Goal: Information Seeking & Learning: Learn about a topic

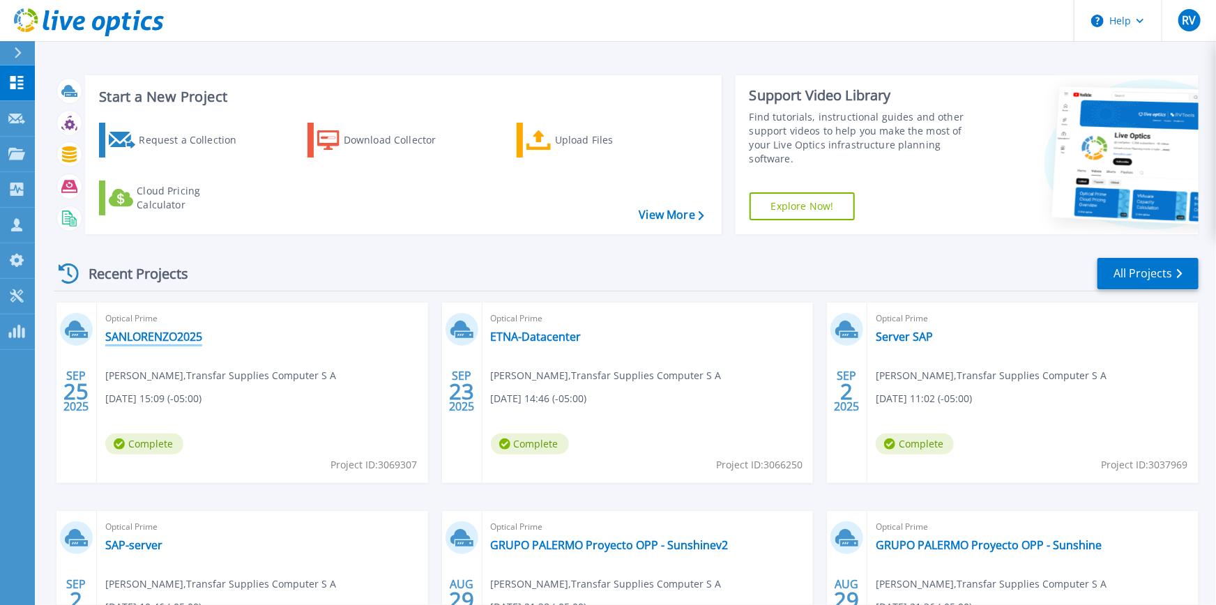
click at [164, 339] on link "SANLORENZO2025" at bounding box center [153, 337] width 97 height 14
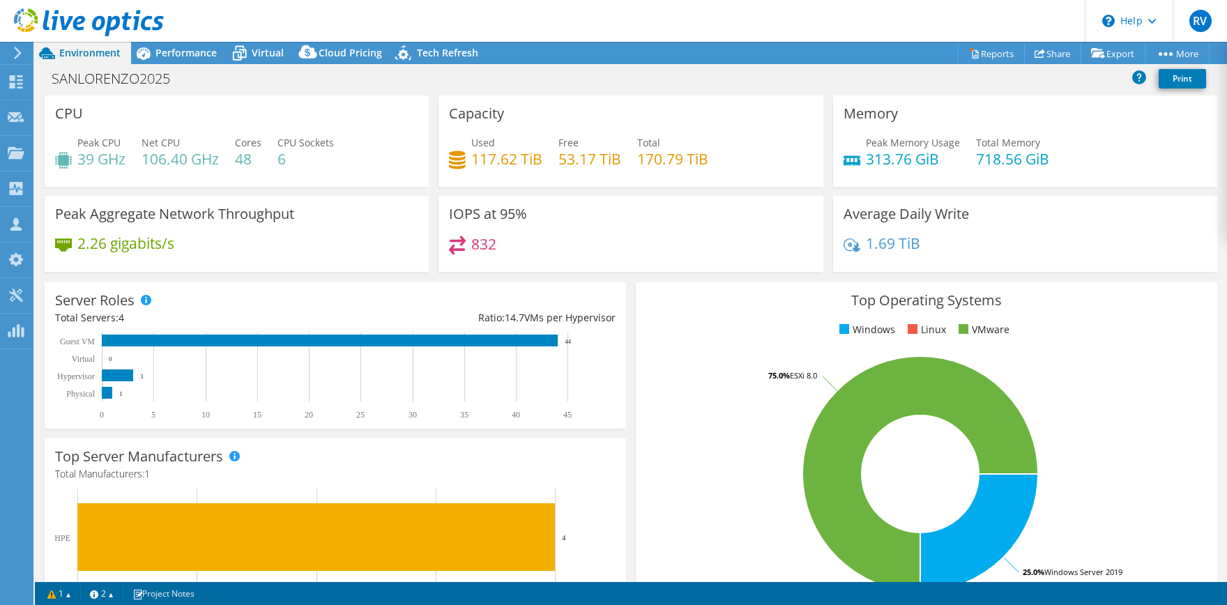
select select "USD"
click at [188, 52] on span "Performance" at bounding box center [185, 52] width 61 height 13
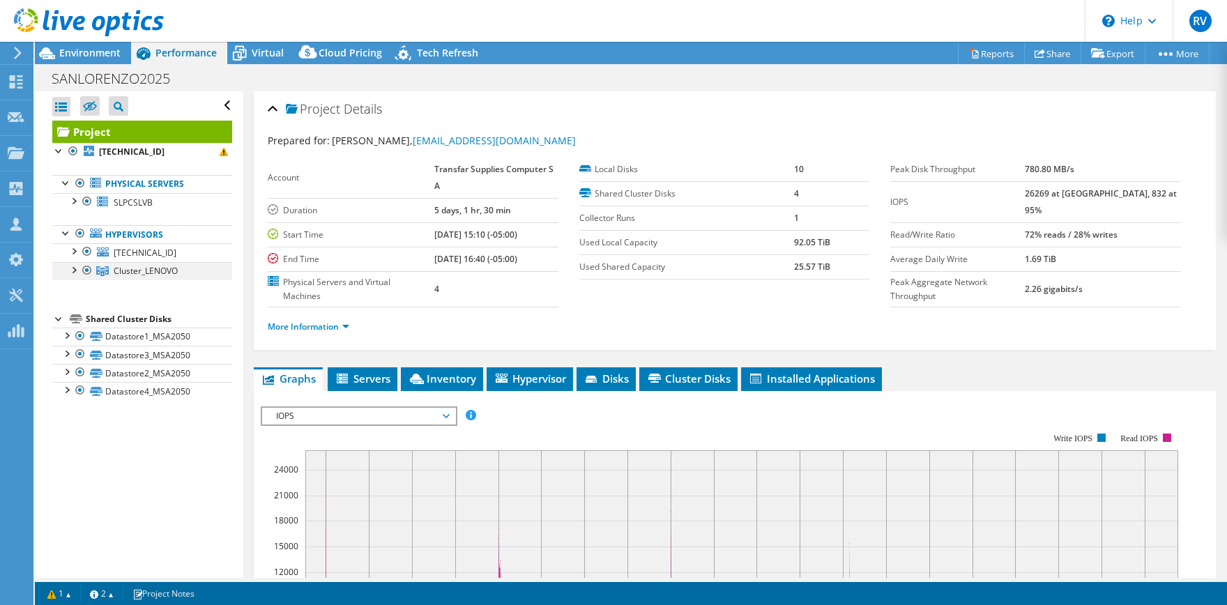
click at [73, 270] on div at bounding box center [73, 269] width 14 height 14
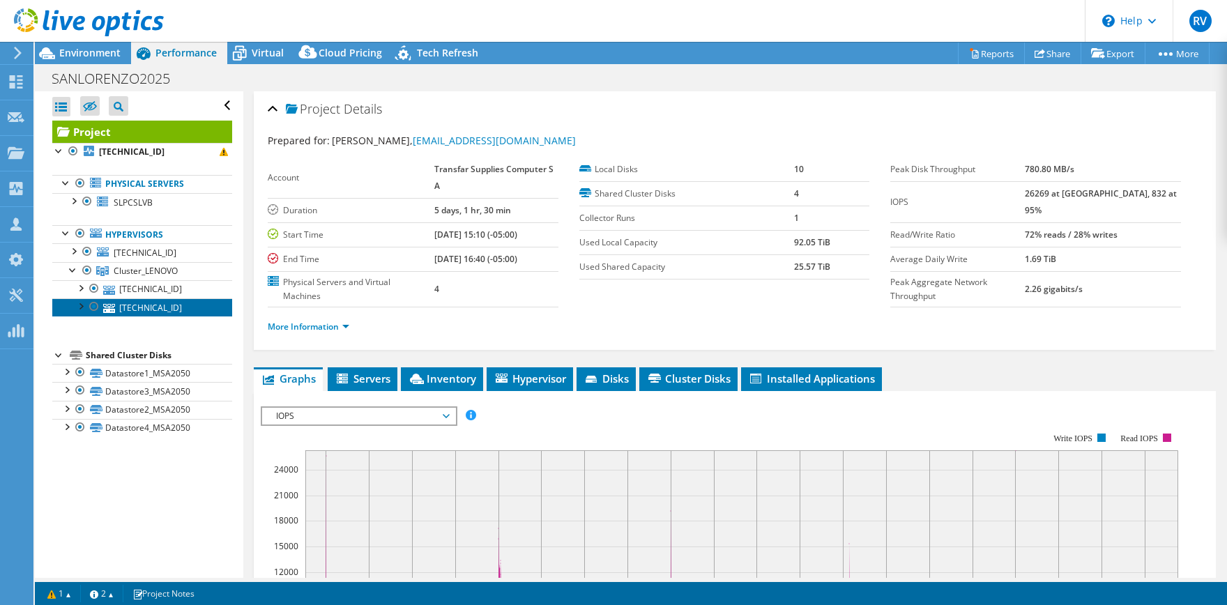
click at [162, 306] on link "10.12.196.40" at bounding box center [142, 307] width 180 height 18
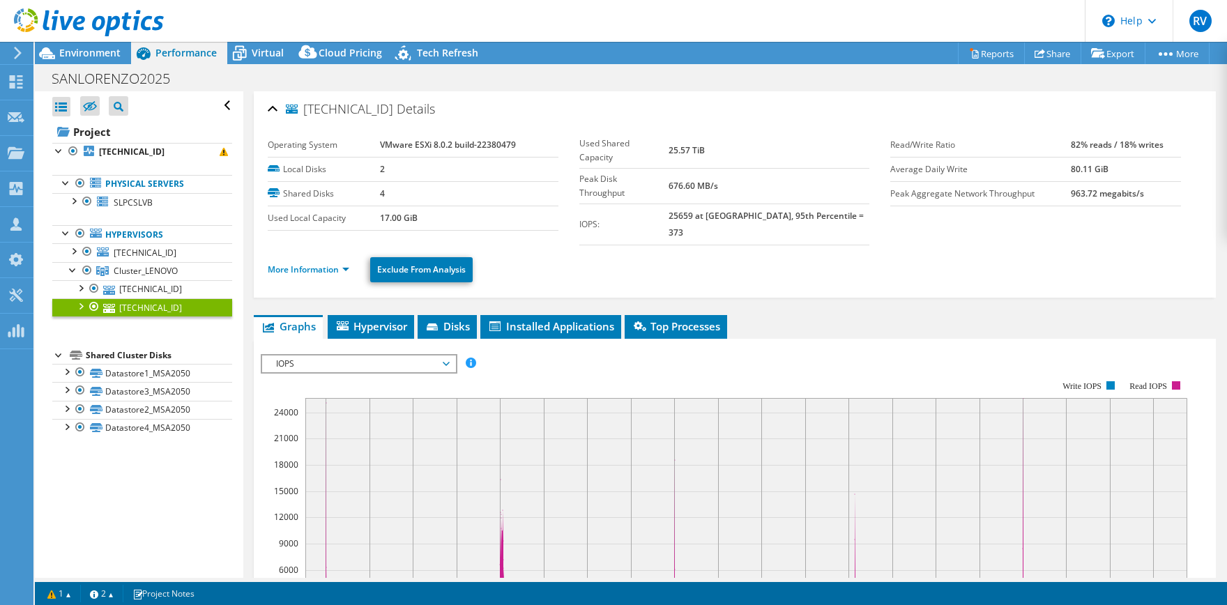
click at [448, 356] on span "IOPS" at bounding box center [358, 364] width 179 height 17
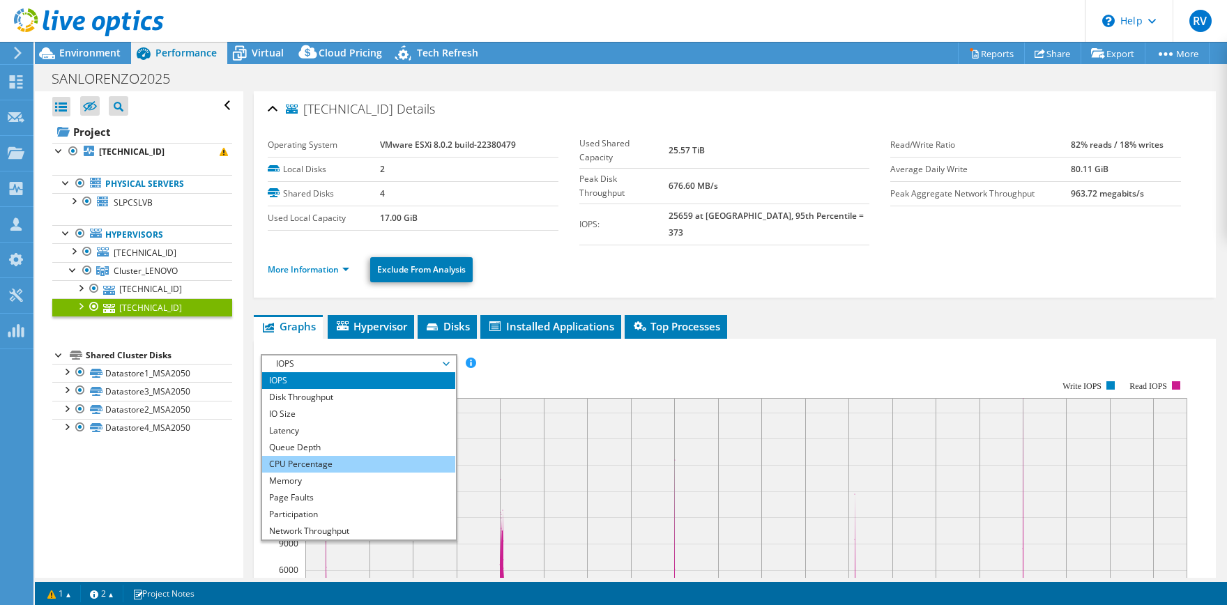
click at [314, 456] on li "CPU Percentage" at bounding box center [358, 464] width 193 height 17
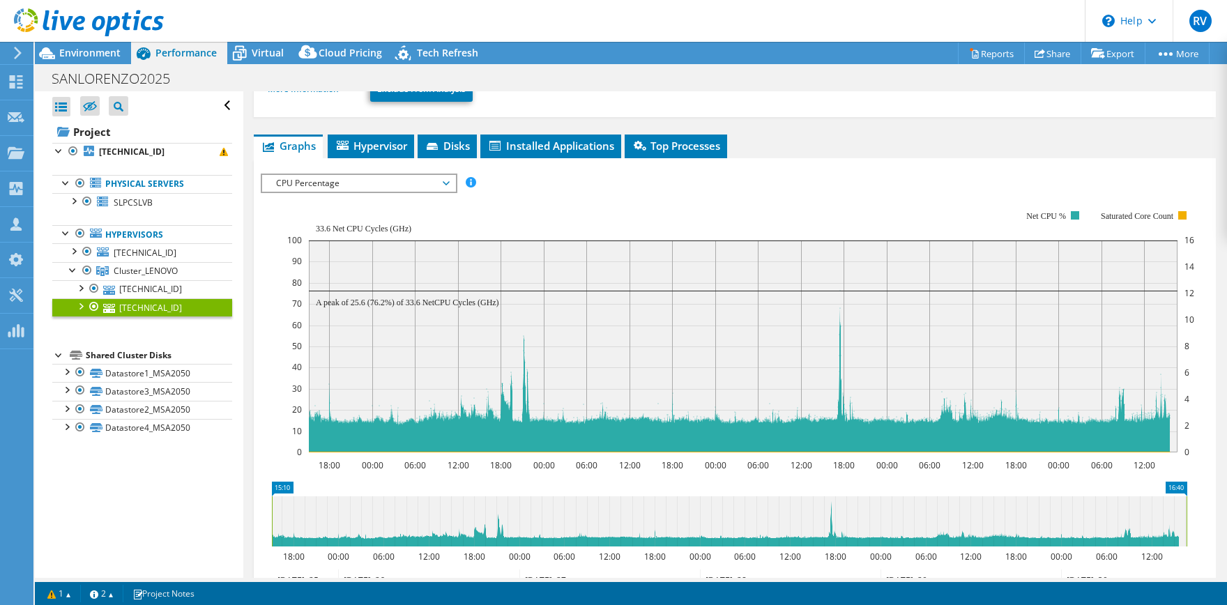
scroll to position [207, 0]
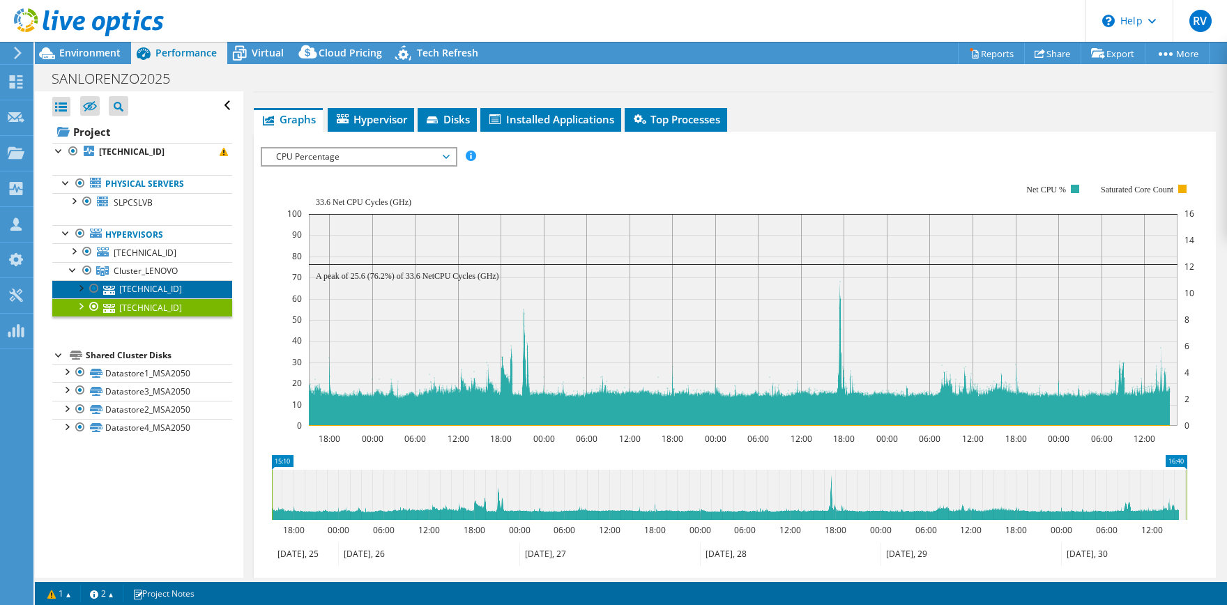
click at [142, 289] on link "10.12.196.41" at bounding box center [142, 289] width 180 height 18
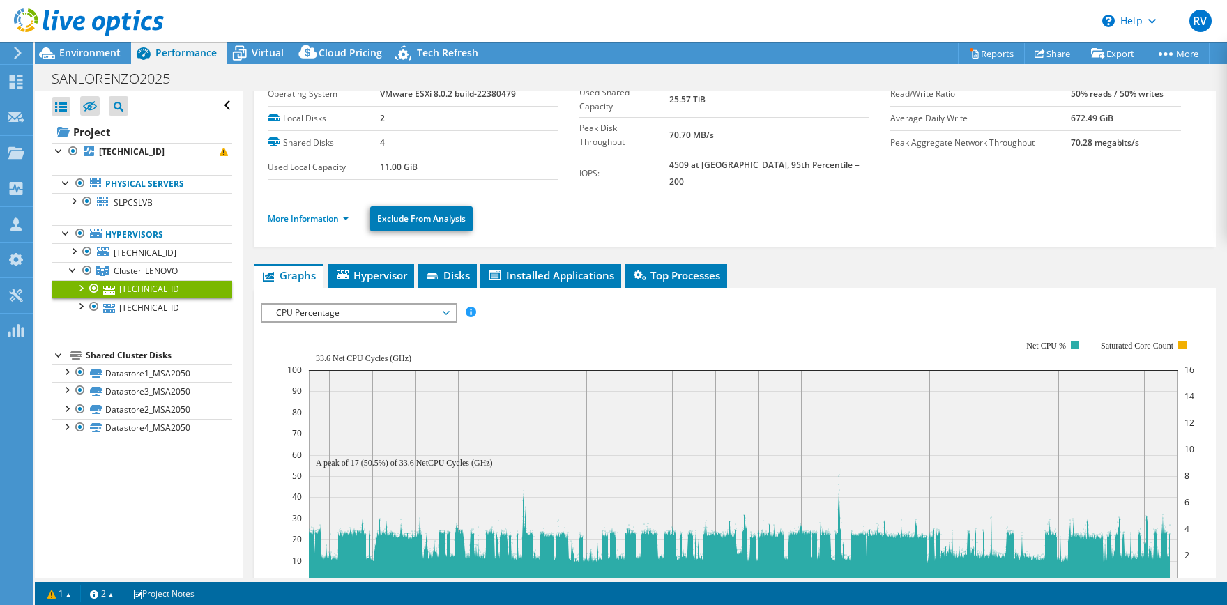
scroll to position [0, 0]
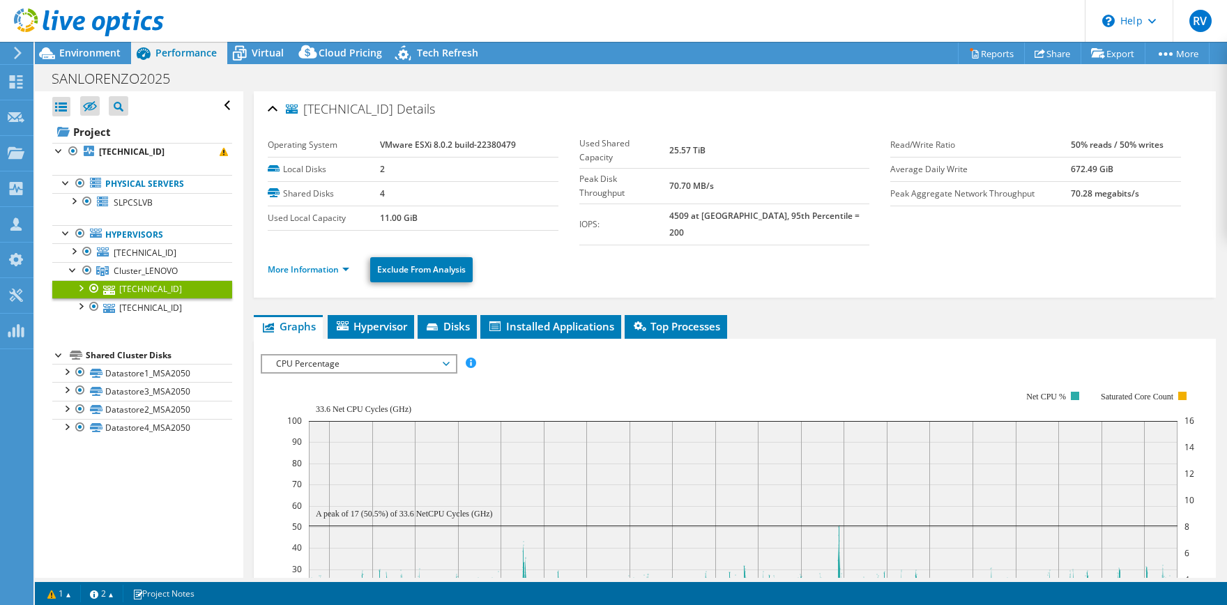
click at [441, 356] on span "CPU Percentage" at bounding box center [358, 364] width 179 height 17
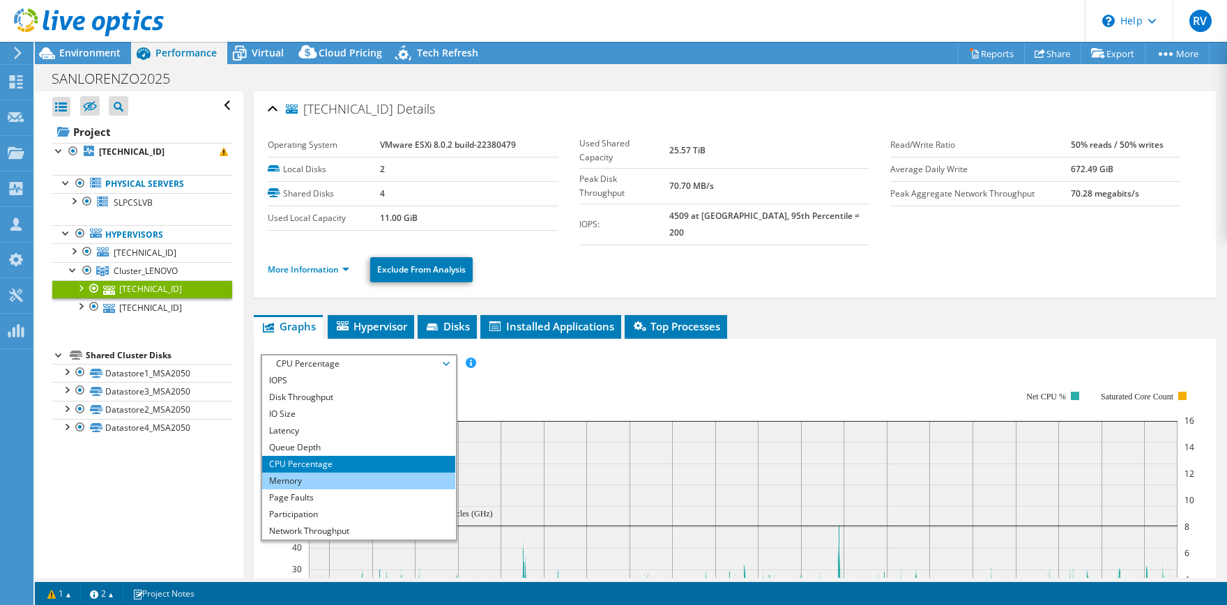
click at [307, 473] on li "Memory" at bounding box center [358, 481] width 193 height 17
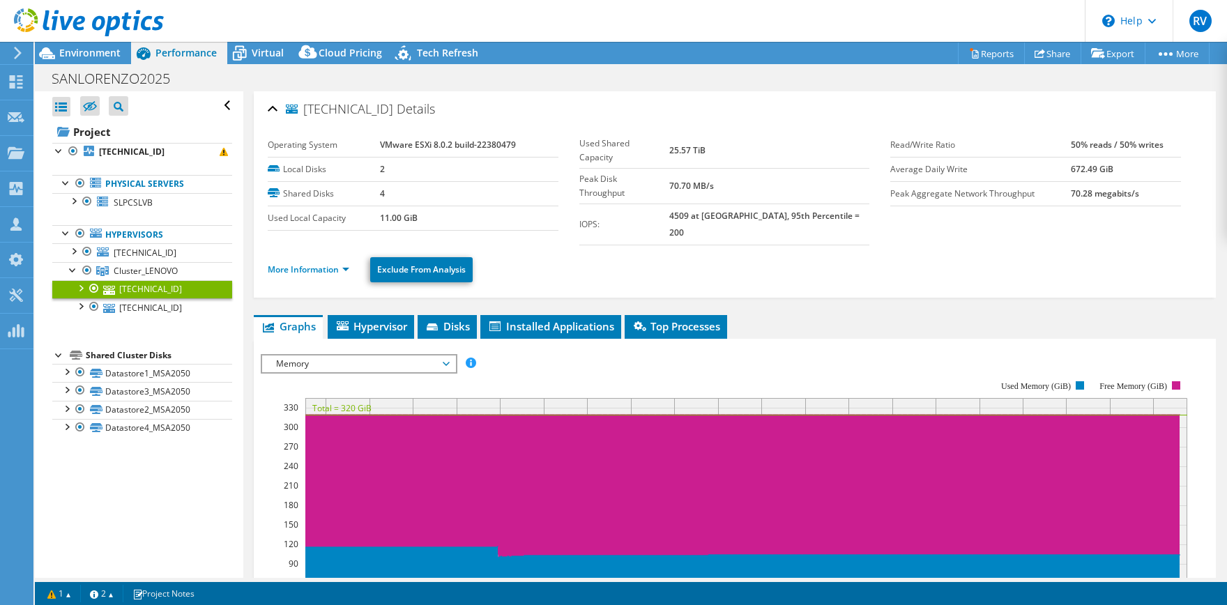
scroll to position [69, 0]
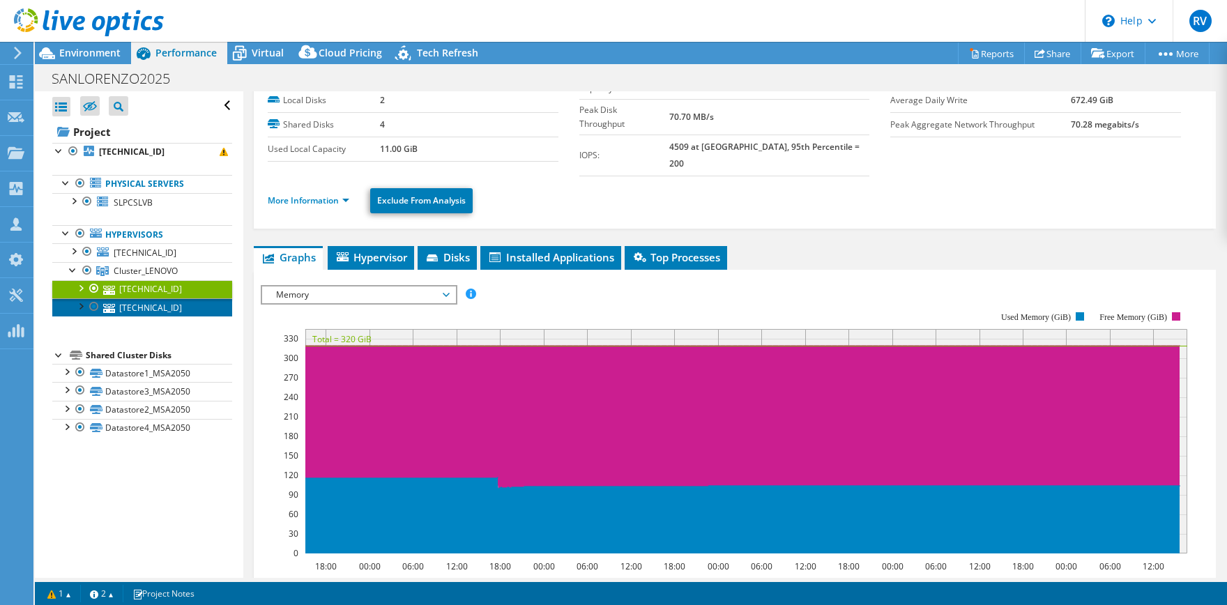
click at [166, 305] on link "10.12.196.40" at bounding box center [142, 307] width 180 height 18
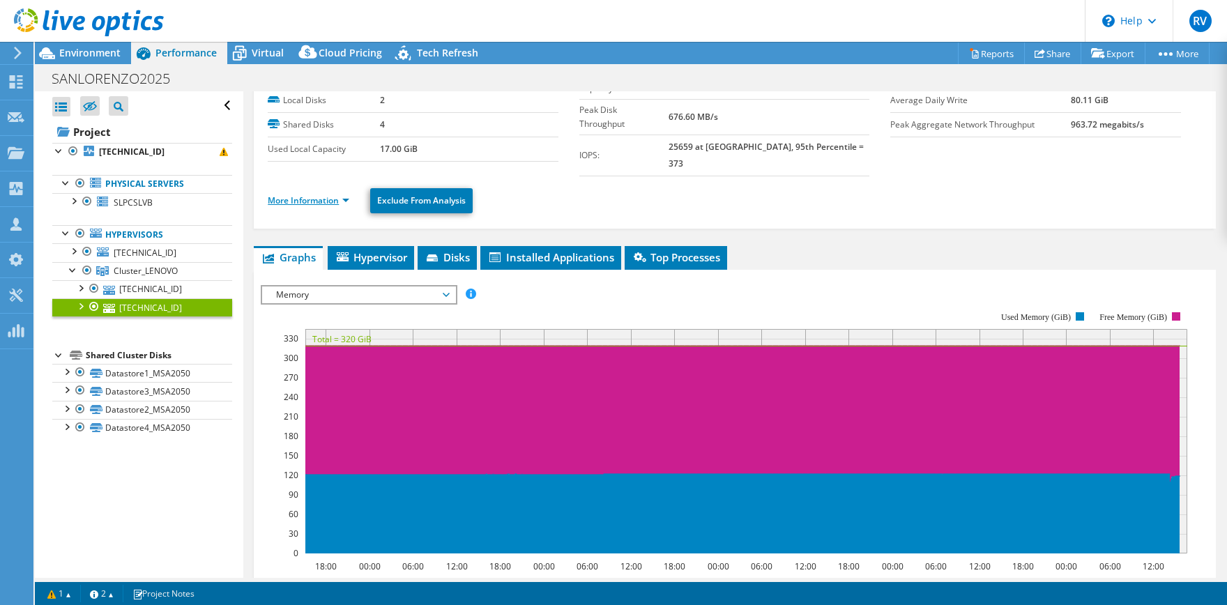
click at [310, 194] on link "More Information" at bounding box center [309, 200] width 82 height 12
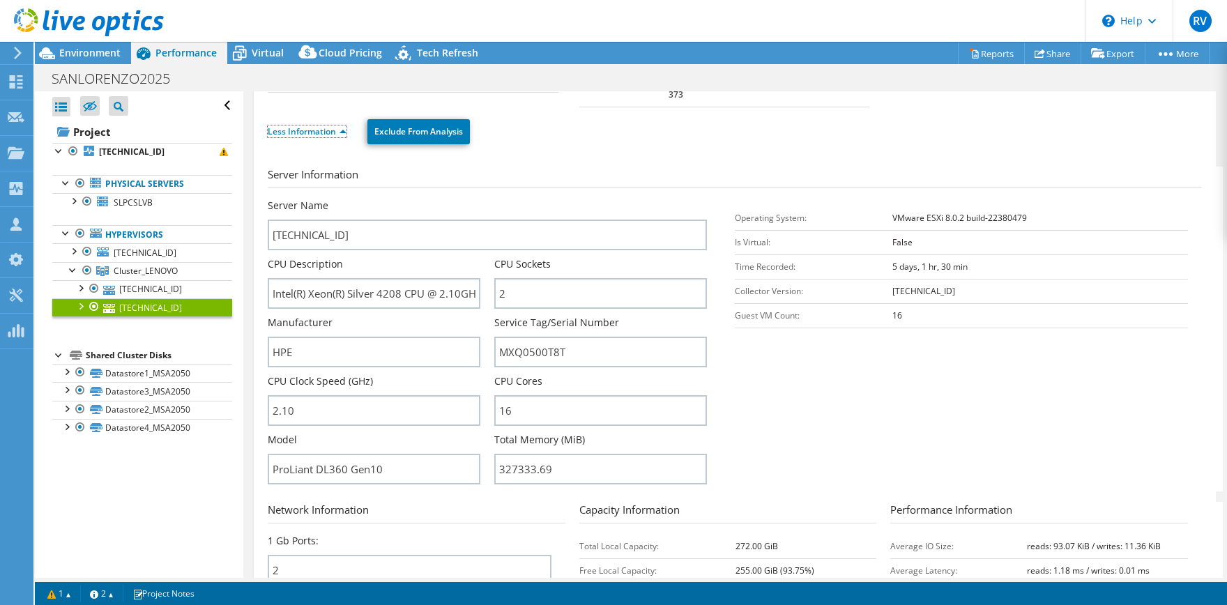
scroll to position [0, 0]
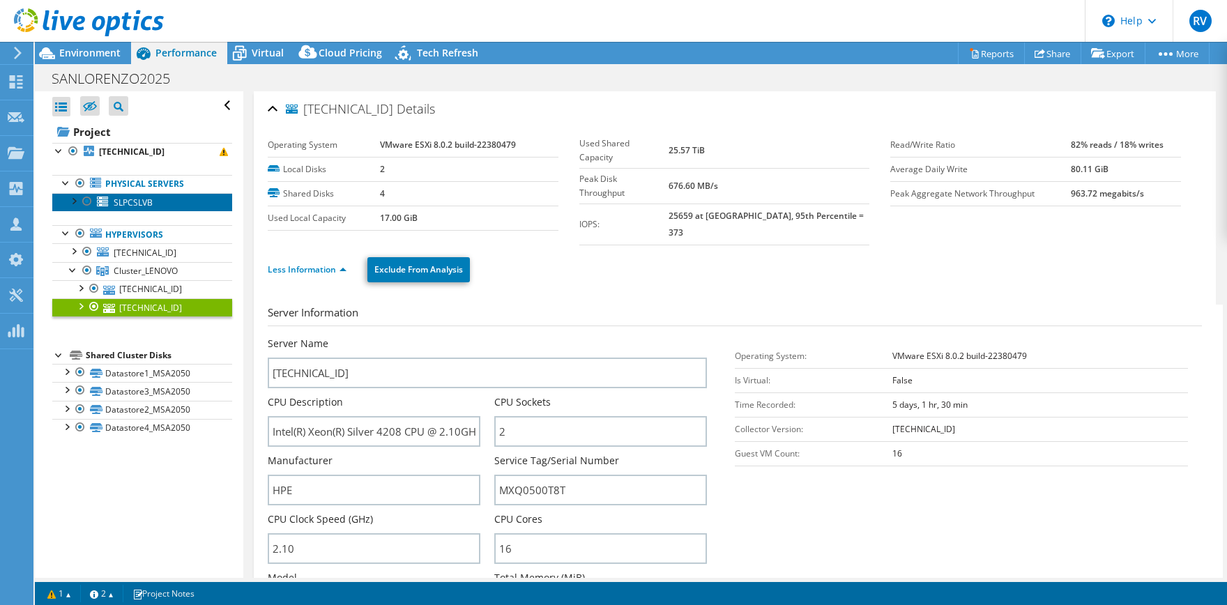
click at [139, 204] on span "SLPCSLVB" at bounding box center [133, 203] width 39 height 12
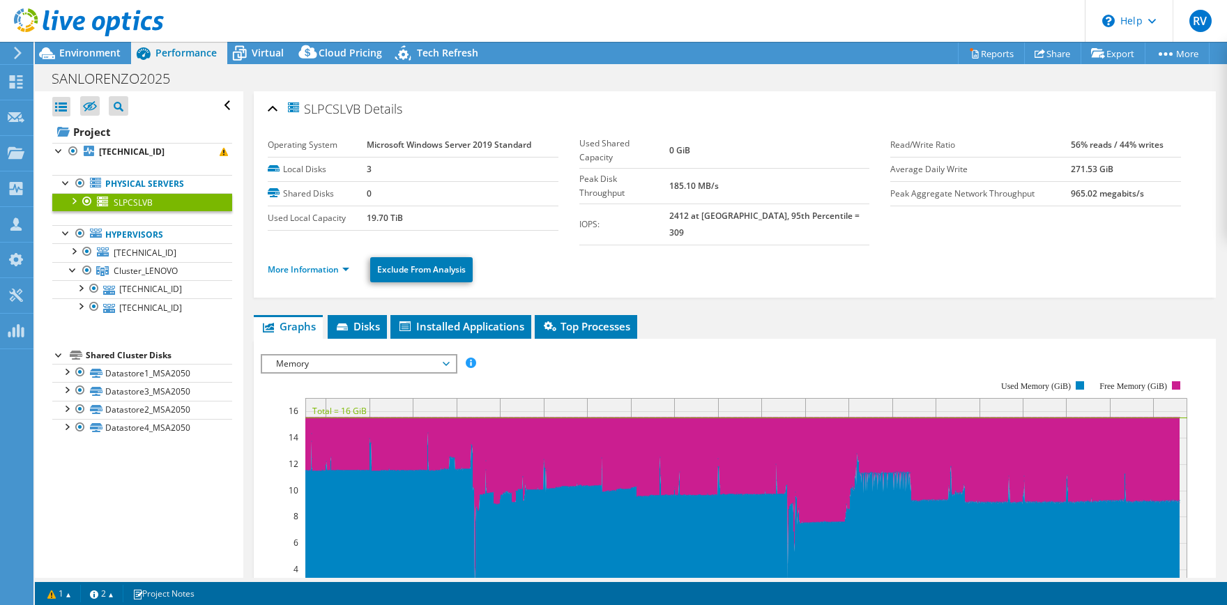
click at [307, 264] on link "More Information" at bounding box center [309, 270] width 82 height 12
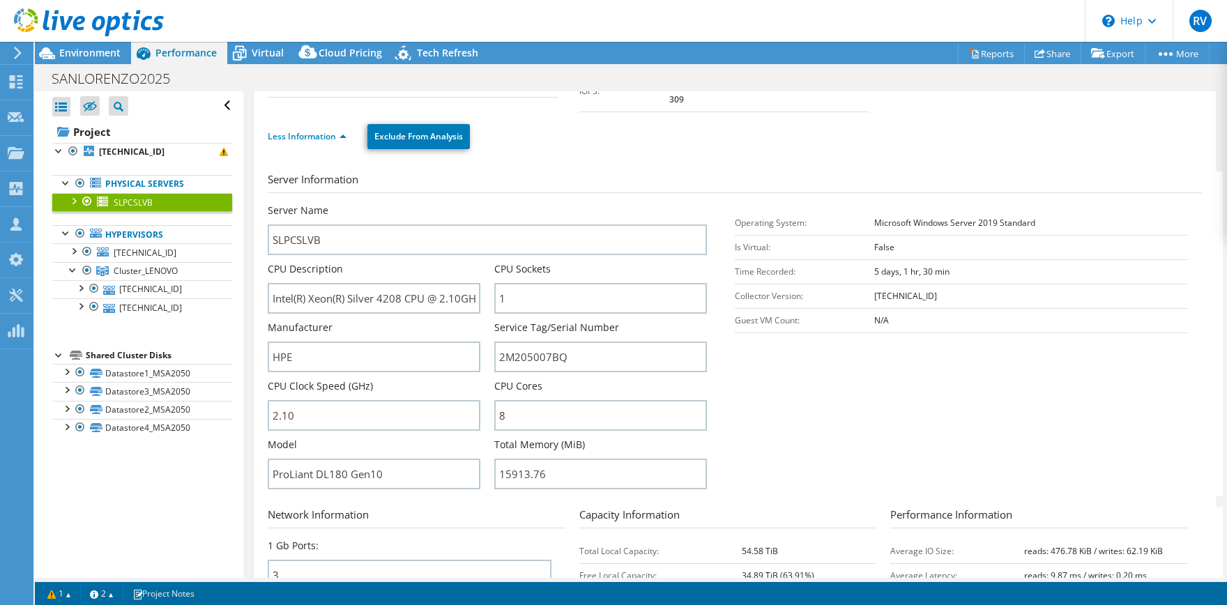
scroll to position [138, 0]
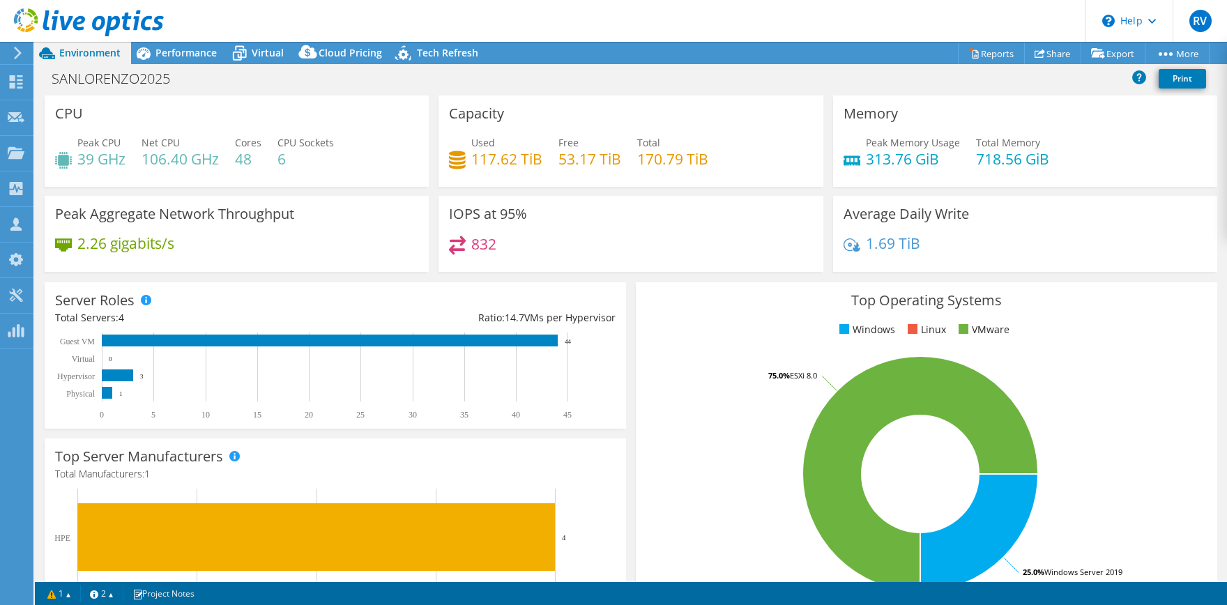
select select "USD"
